Goal: Book appointment/travel/reservation

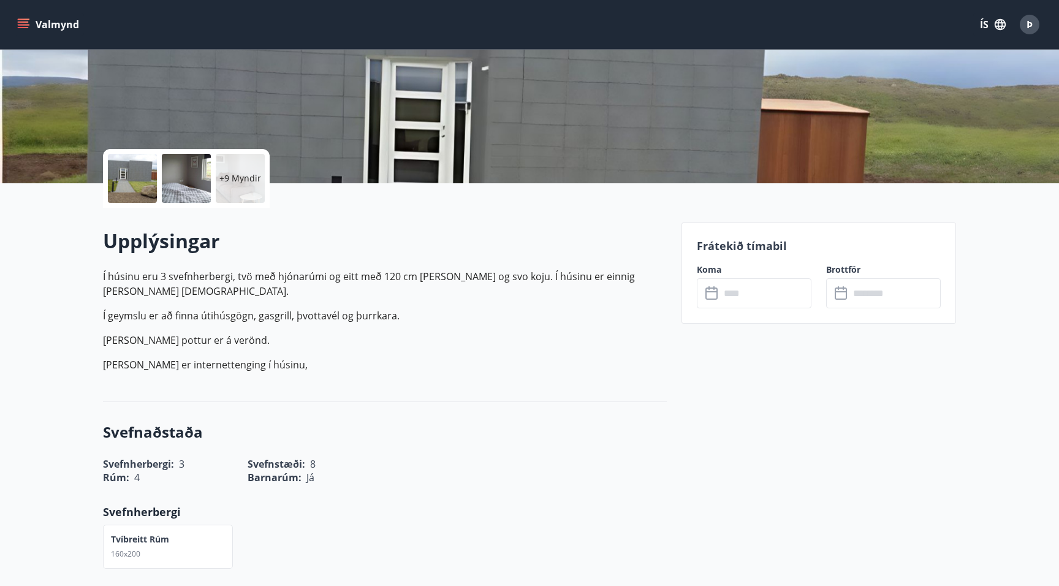
scroll to position [184, 0]
click at [622, 305] on input "text" at bounding box center [765, 294] width 91 height 30
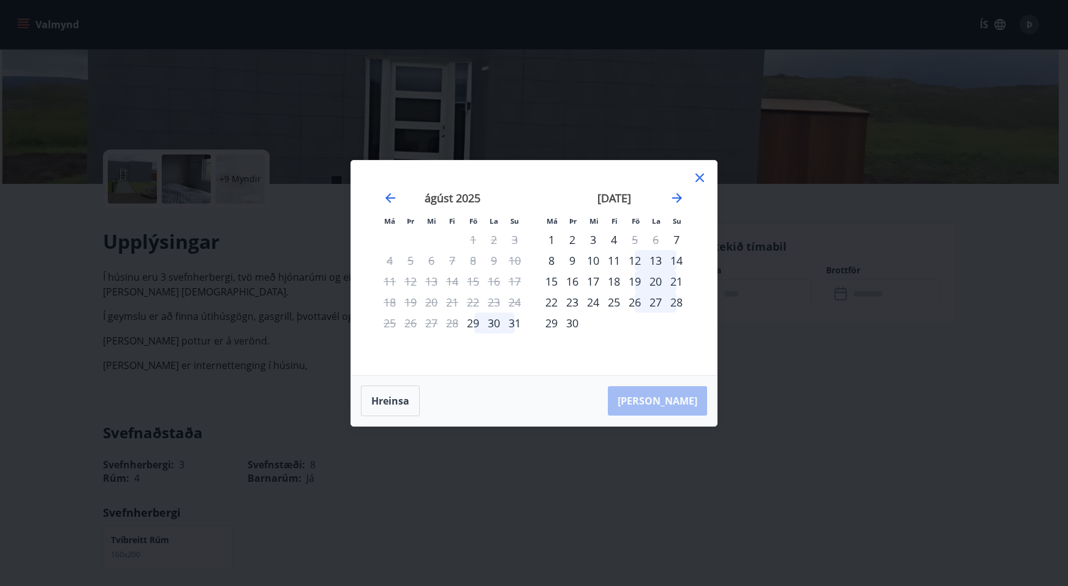
click at [553, 238] on div "1" at bounding box center [551, 239] width 21 height 21
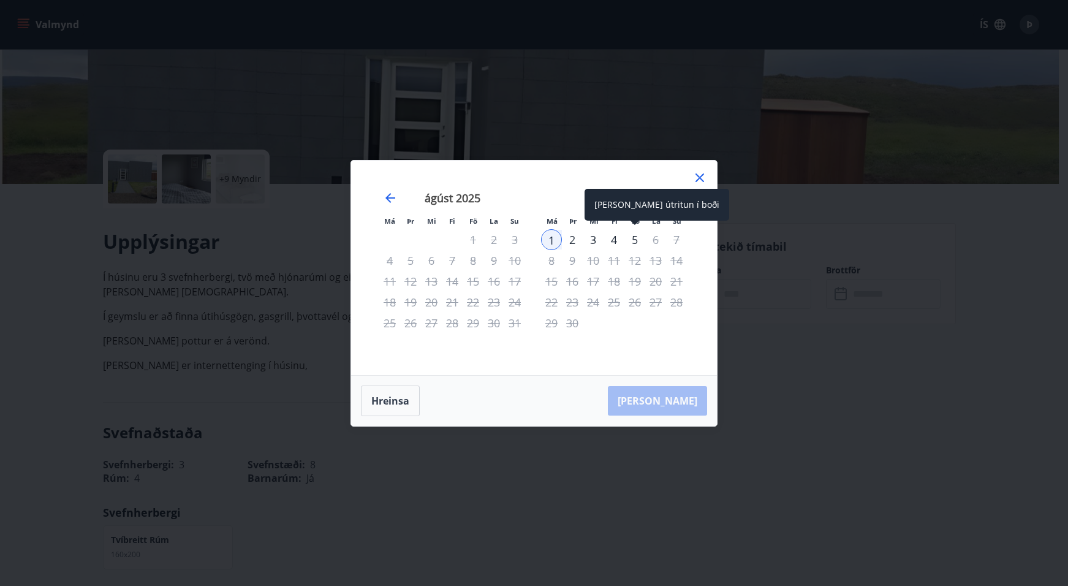
click at [622, 239] on div "5" at bounding box center [634, 239] width 21 height 21
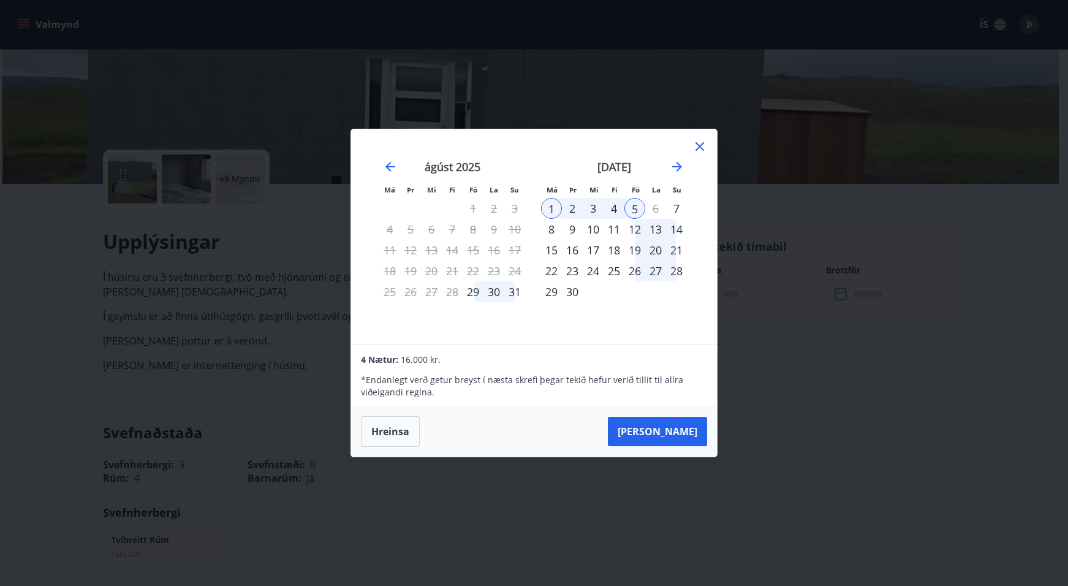
click at [486, 388] on p "* Endanlegt verð getur breyst í næsta skrefi þegar tekið hefur [PERSON_NAME] ti…" at bounding box center [534, 386] width 346 height 25
click at [485, 382] on p "* Endanlegt verð getur breyst í næsta skrefi þegar tekið hefur [PERSON_NAME] ti…" at bounding box center [534, 386] width 346 height 25
drag, startPoint x: 485, startPoint y: 382, endPoint x: 32, endPoint y: 380, distance: 452.2
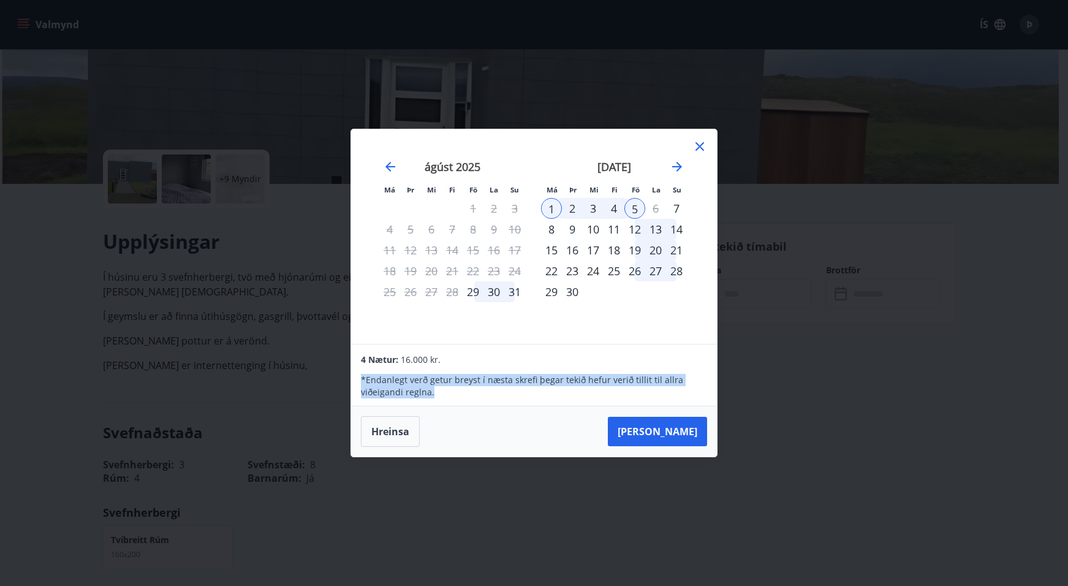
click at [483, 381] on p "* Endanlegt verð getur breyst í næsta skrefi þegar tekið hefur [PERSON_NAME] ti…" at bounding box center [534, 386] width 346 height 25
click at [507, 374] on p "* Endanlegt verð getur breyst í næsta skrefi þegar tekið hefur [PERSON_NAME] ti…" at bounding box center [534, 386] width 346 height 25
click at [622, 140] on icon at bounding box center [699, 146] width 15 height 15
